Goal: Check status: Check status

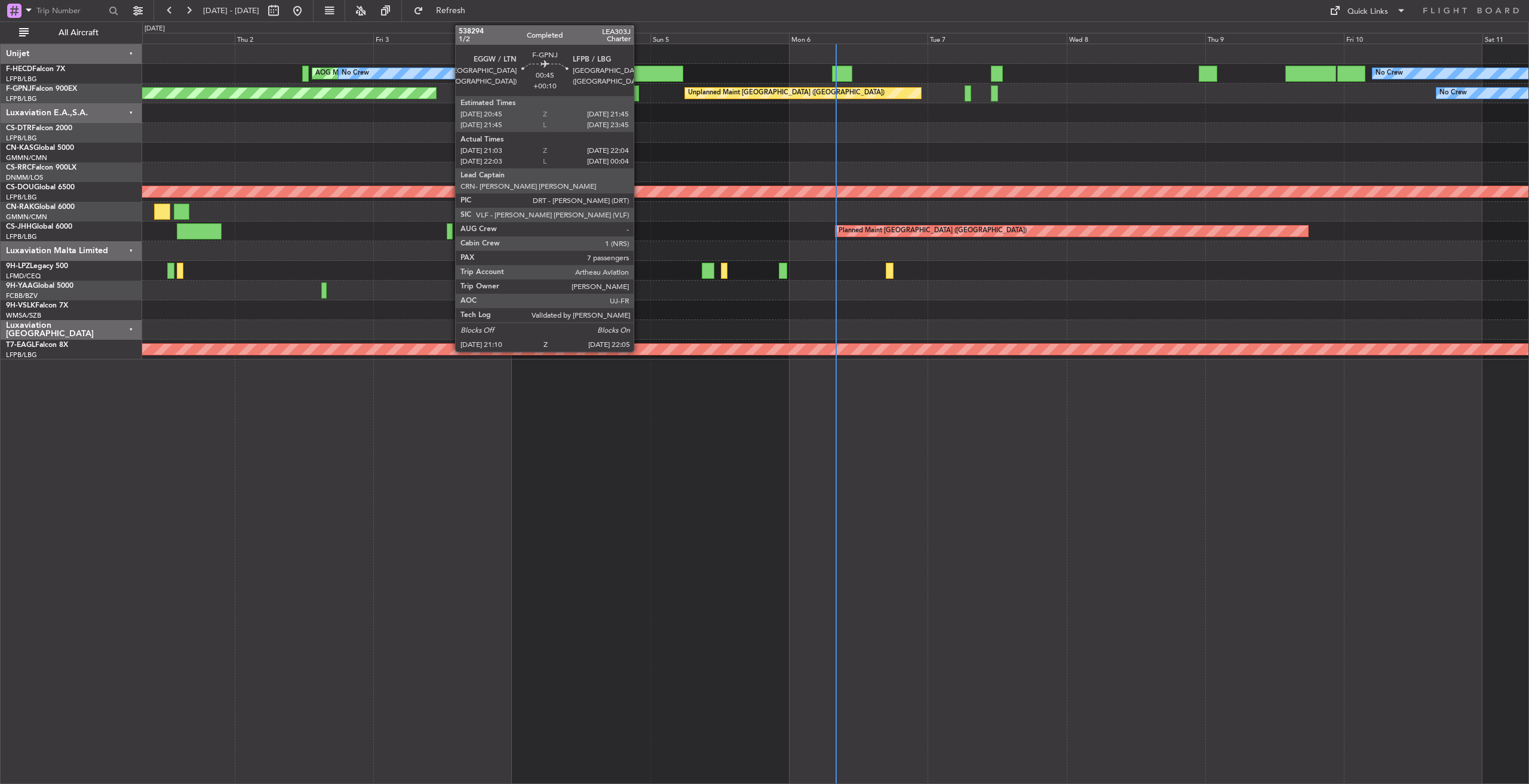
click at [639, 93] on div at bounding box center [636, 93] width 5 height 16
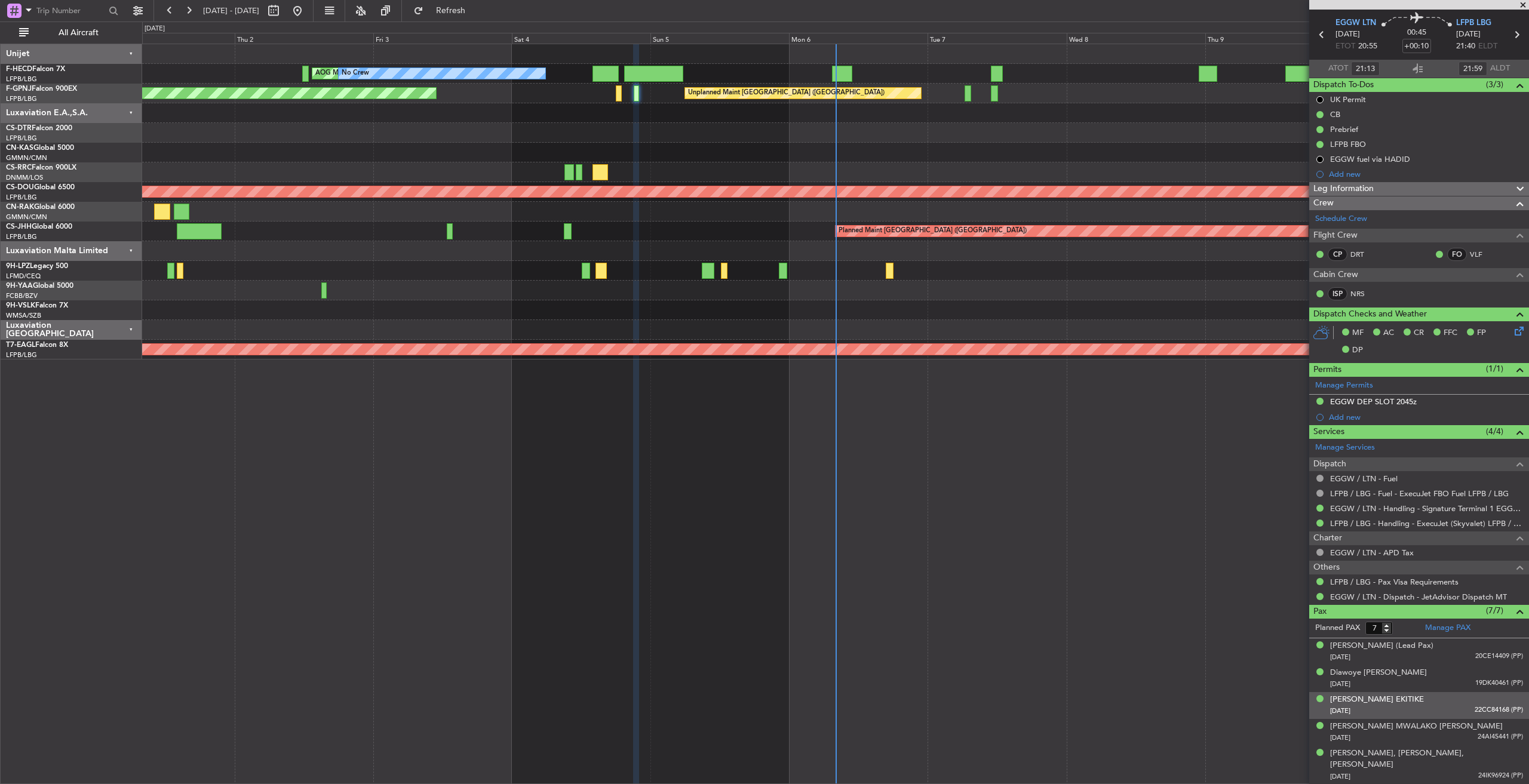
scroll to position [81, 0]
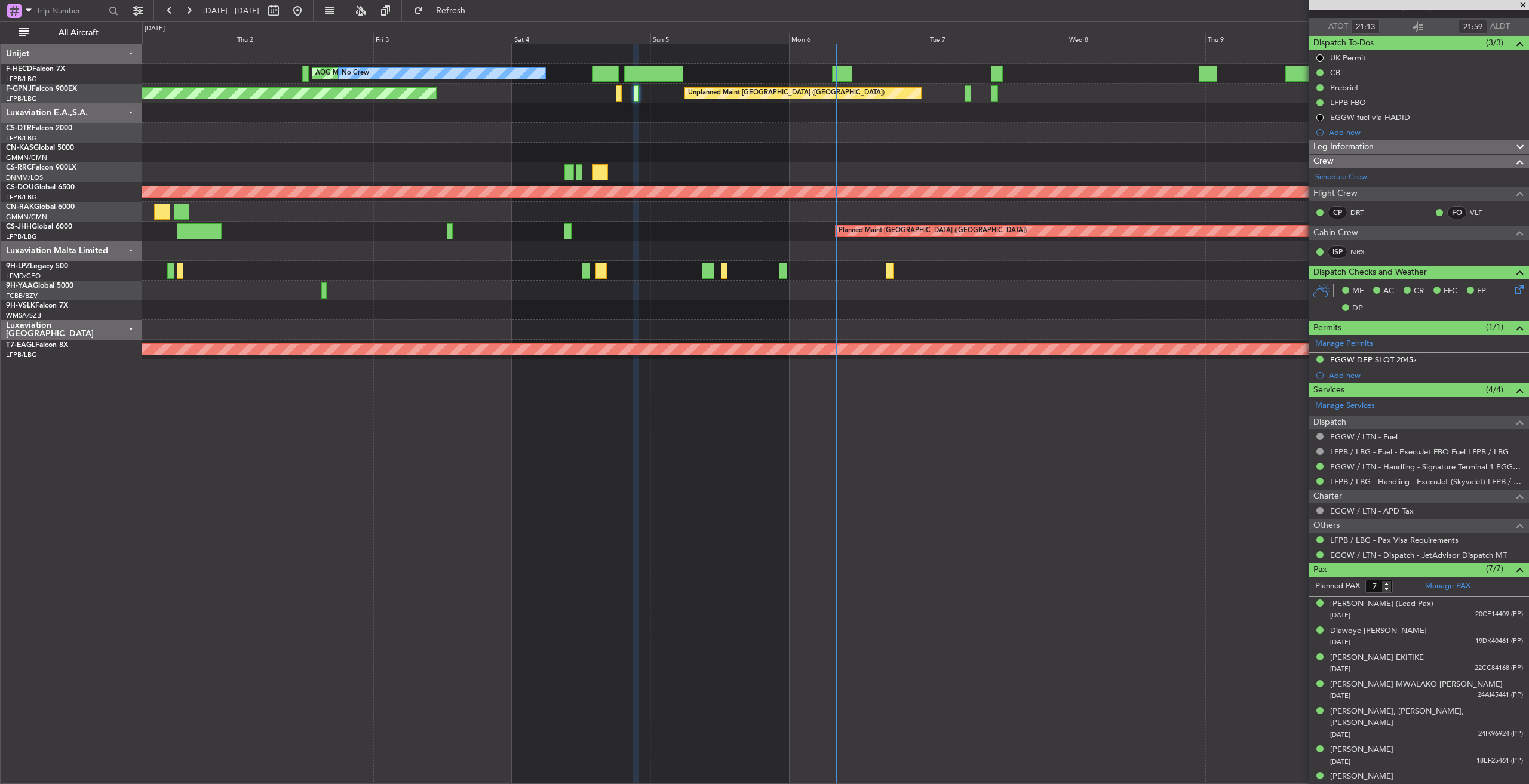
click at [1524, 2] on span at bounding box center [1523, 5] width 12 height 11
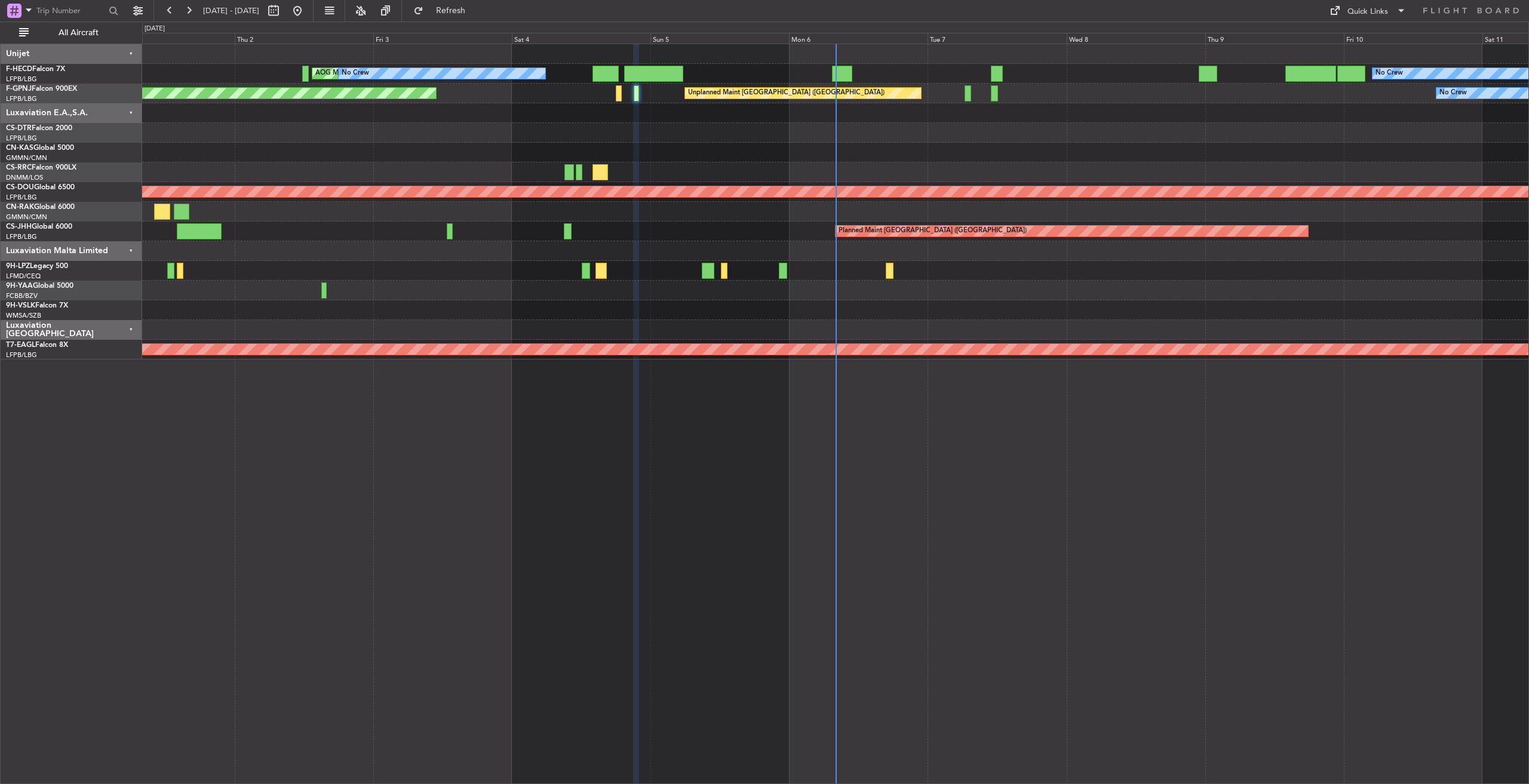
type input "0"
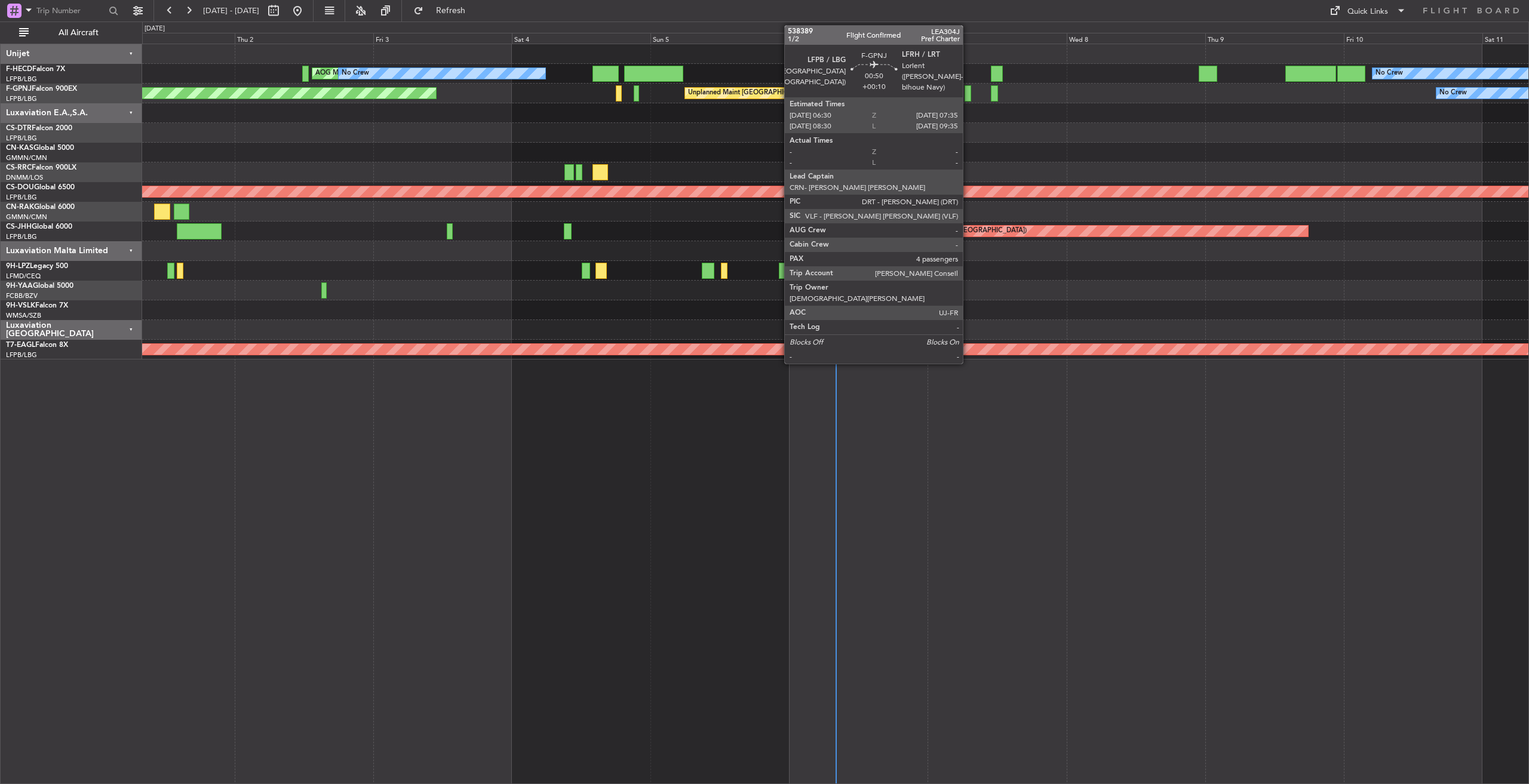
click at [968, 93] on div at bounding box center [967, 93] width 7 height 16
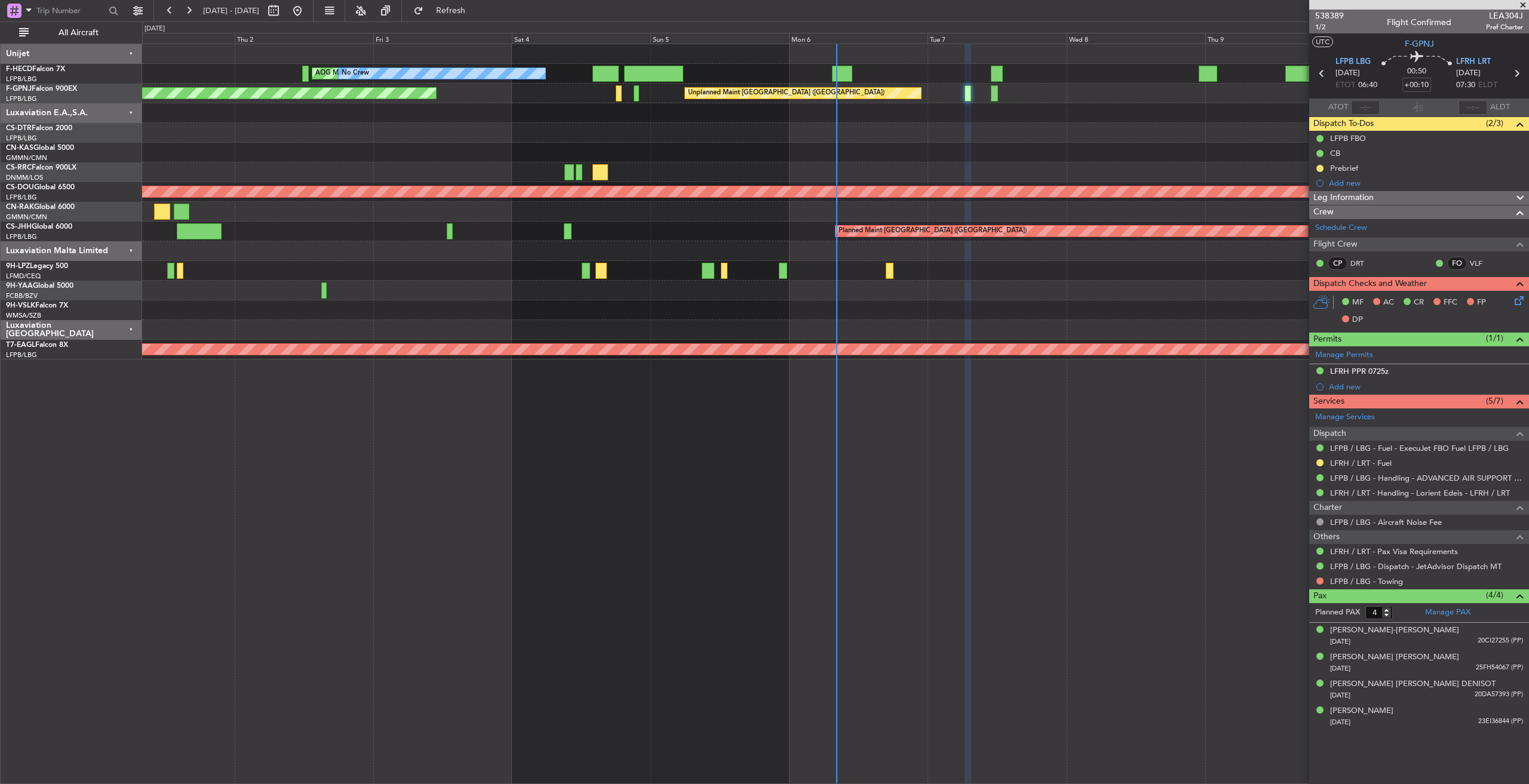
click at [1524, 2] on span at bounding box center [1523, 5] width 12 height 11
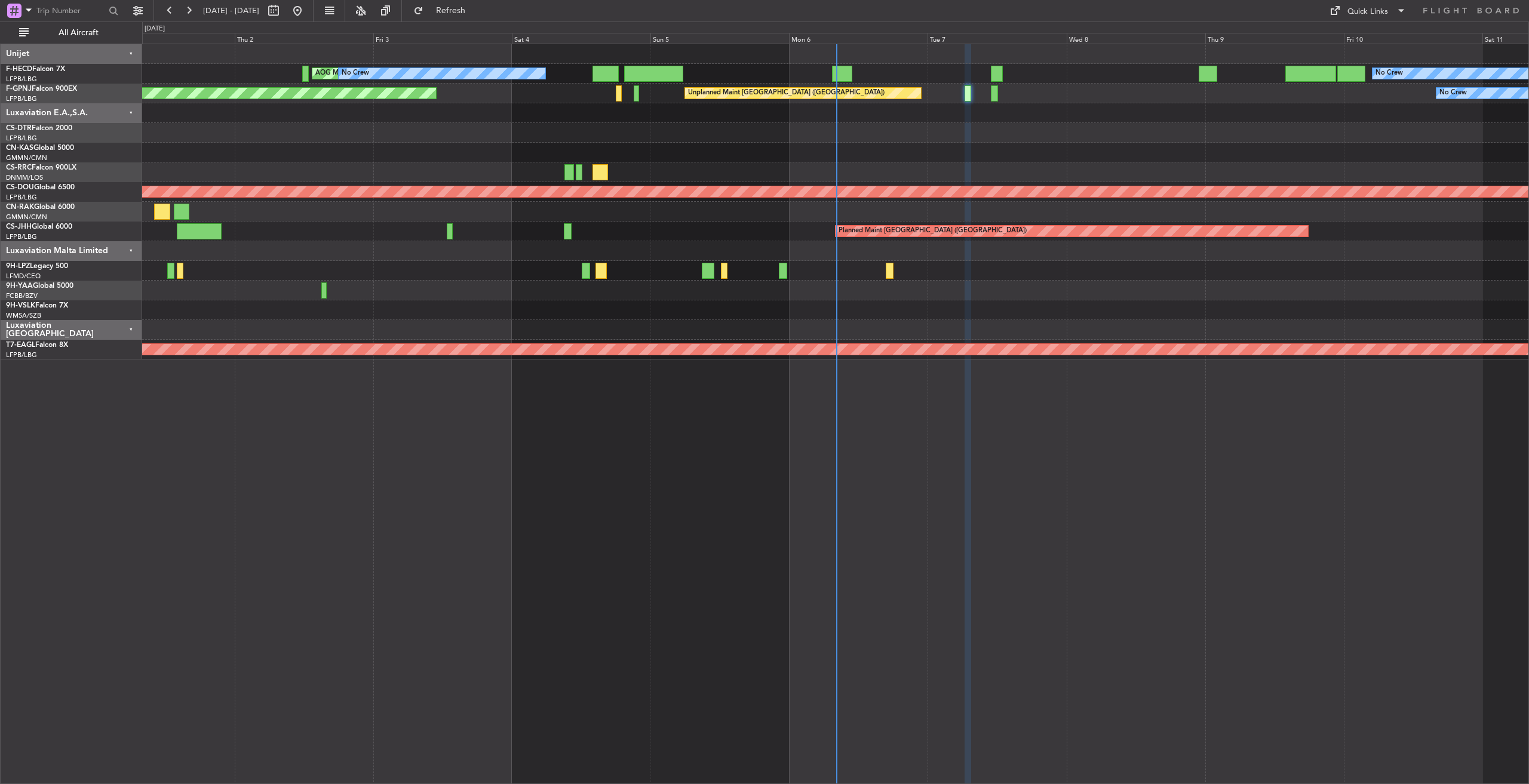
type input "0"
click at [192, 13] on button at bounding box center [188, 11] width 19 height 19
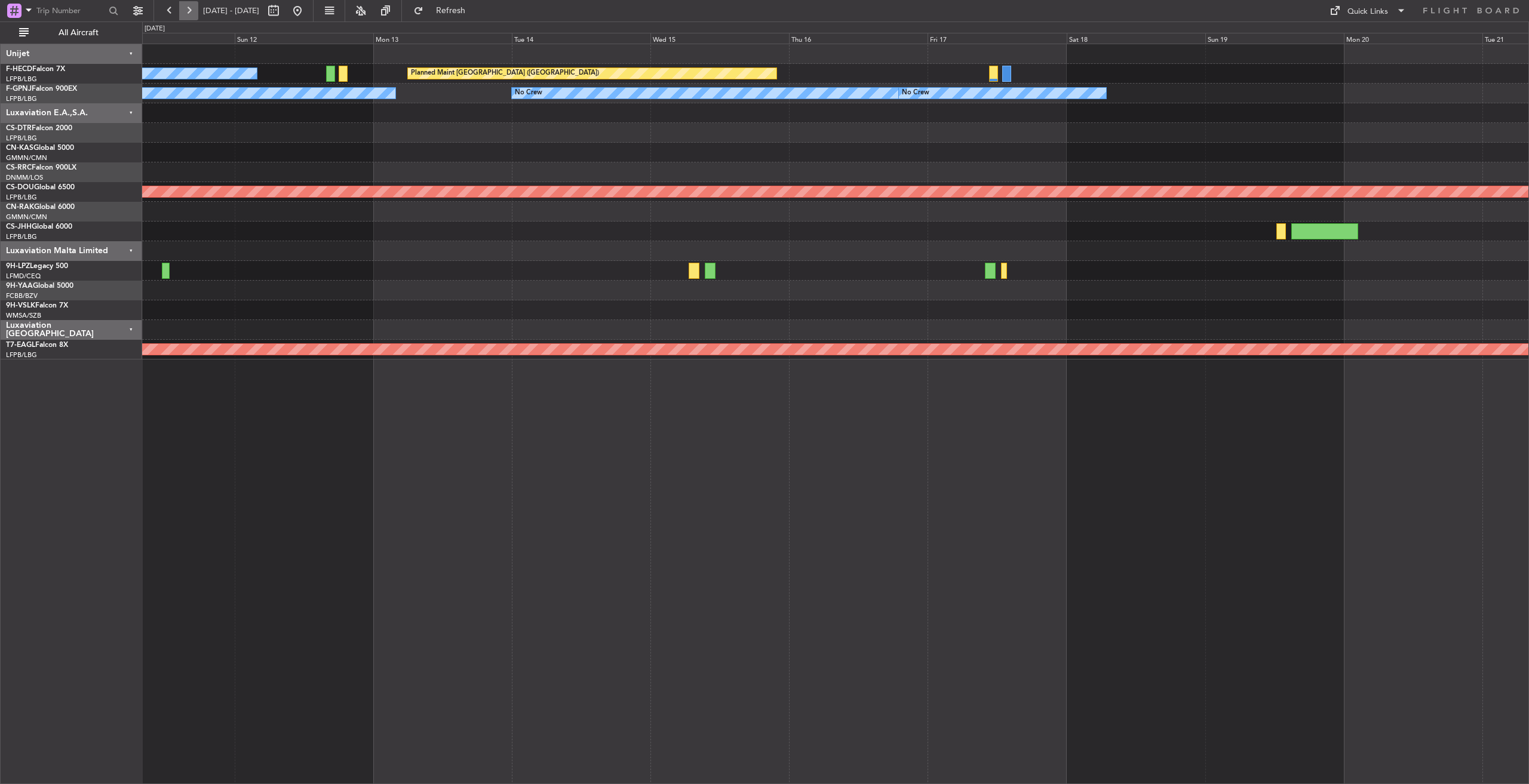
click at [192, 13] on button at bounding box center [188, 11] width 19 height 19
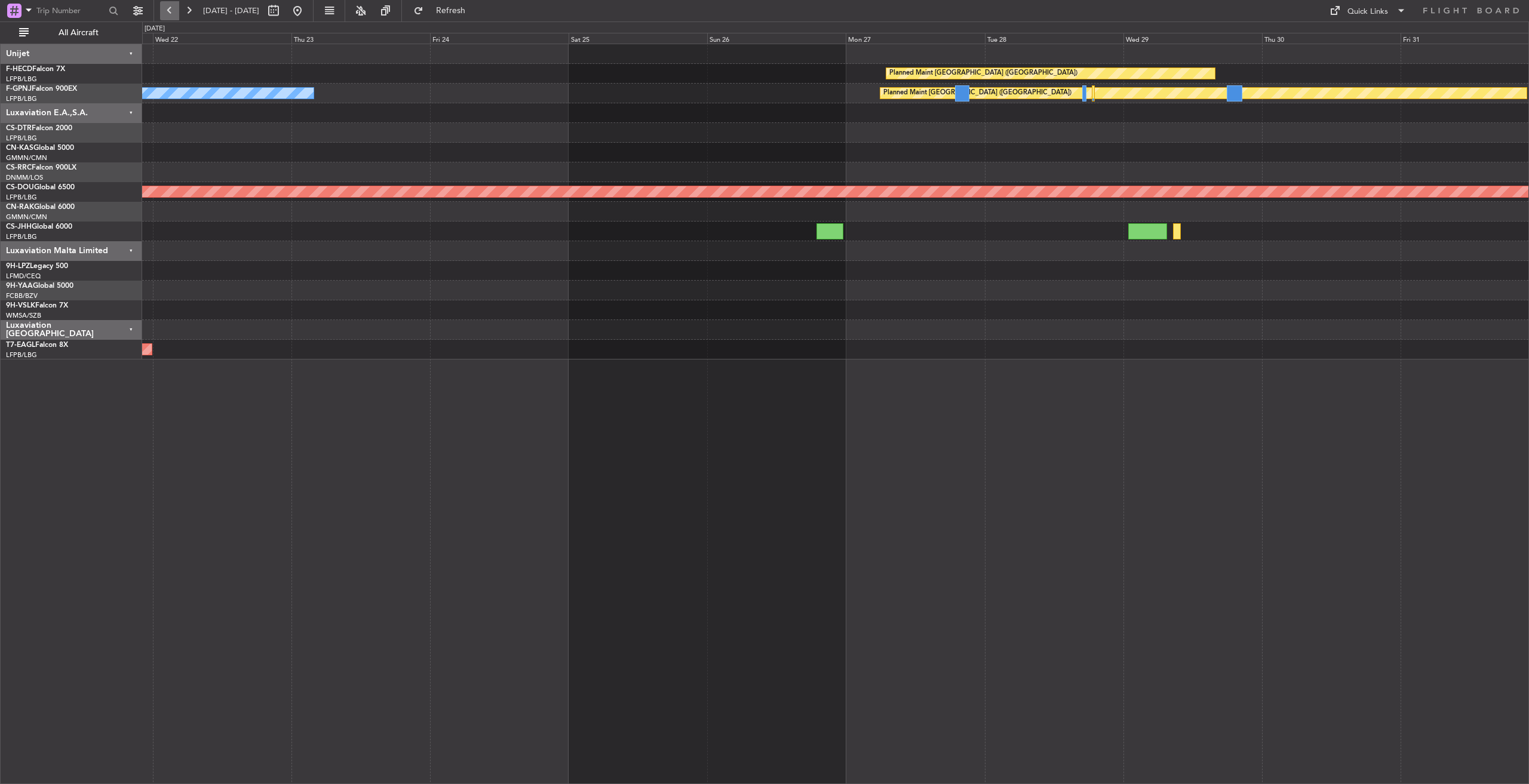
click at [172, 11] on button at bounding box center [169, 11] width 19 height 19
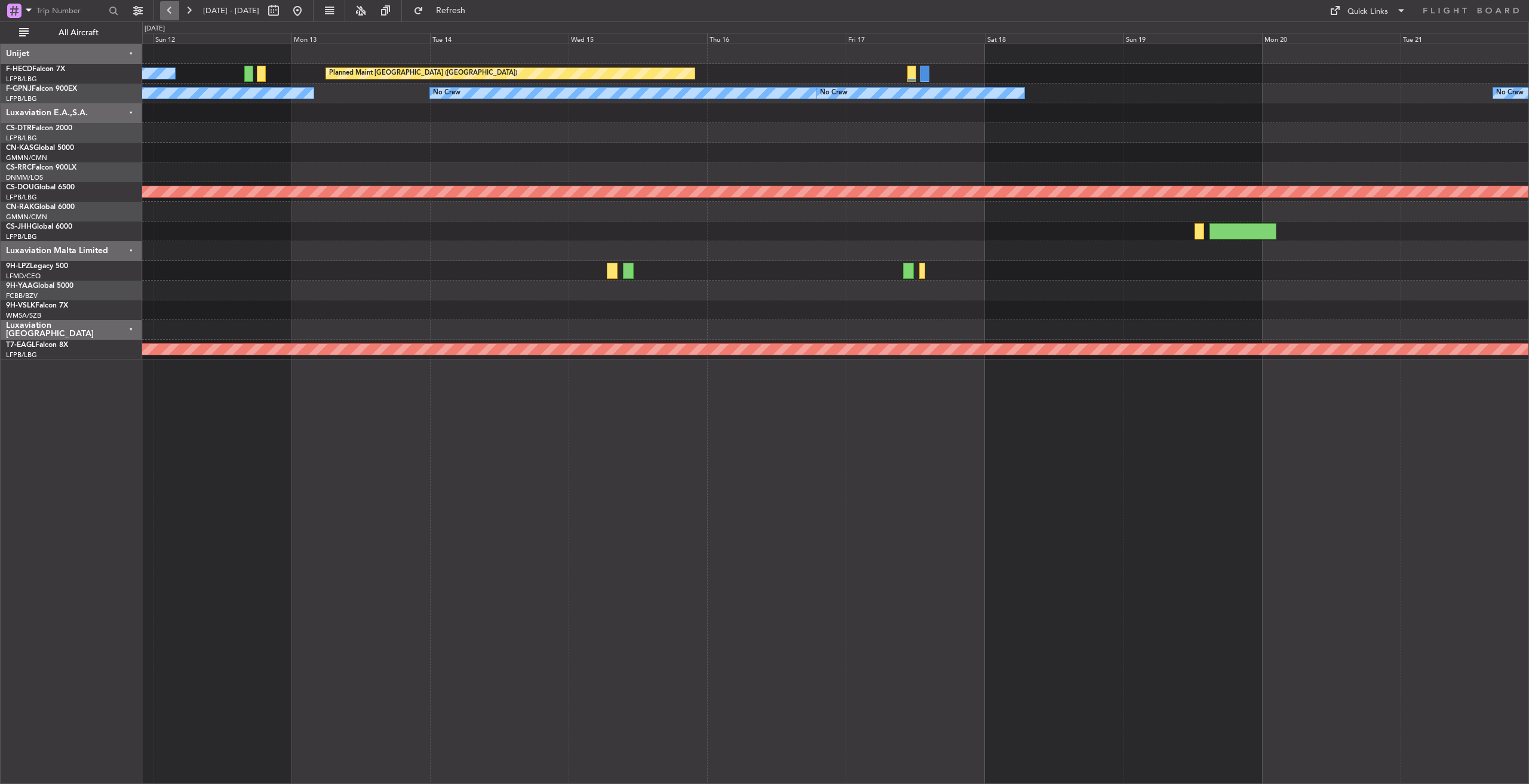
click at [172, 8] on button at bounding box center [169, 11] width 19 height 19
